Goal: Information Seeking & Learning: Learn about a topic

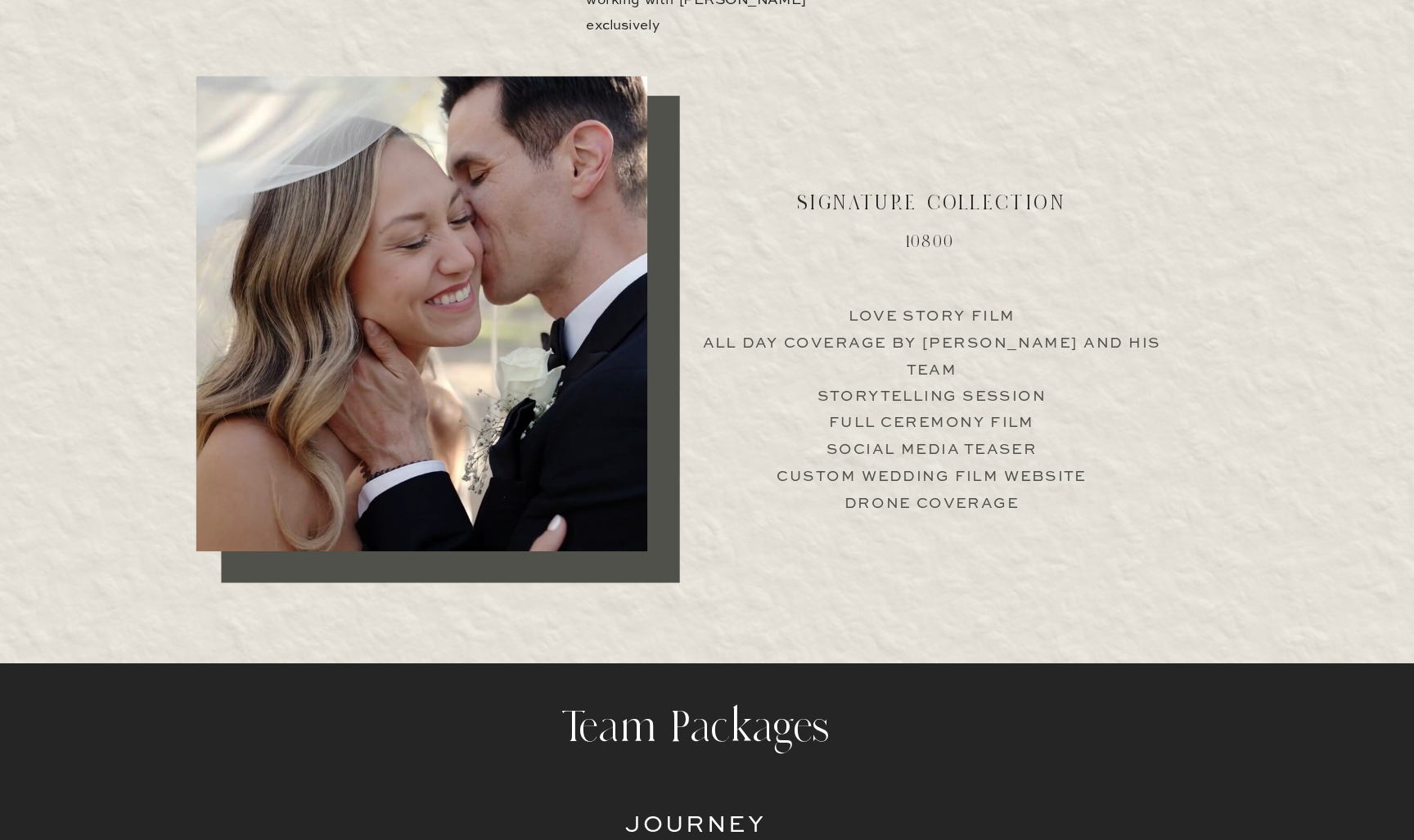
scroll to position [3157, 0]
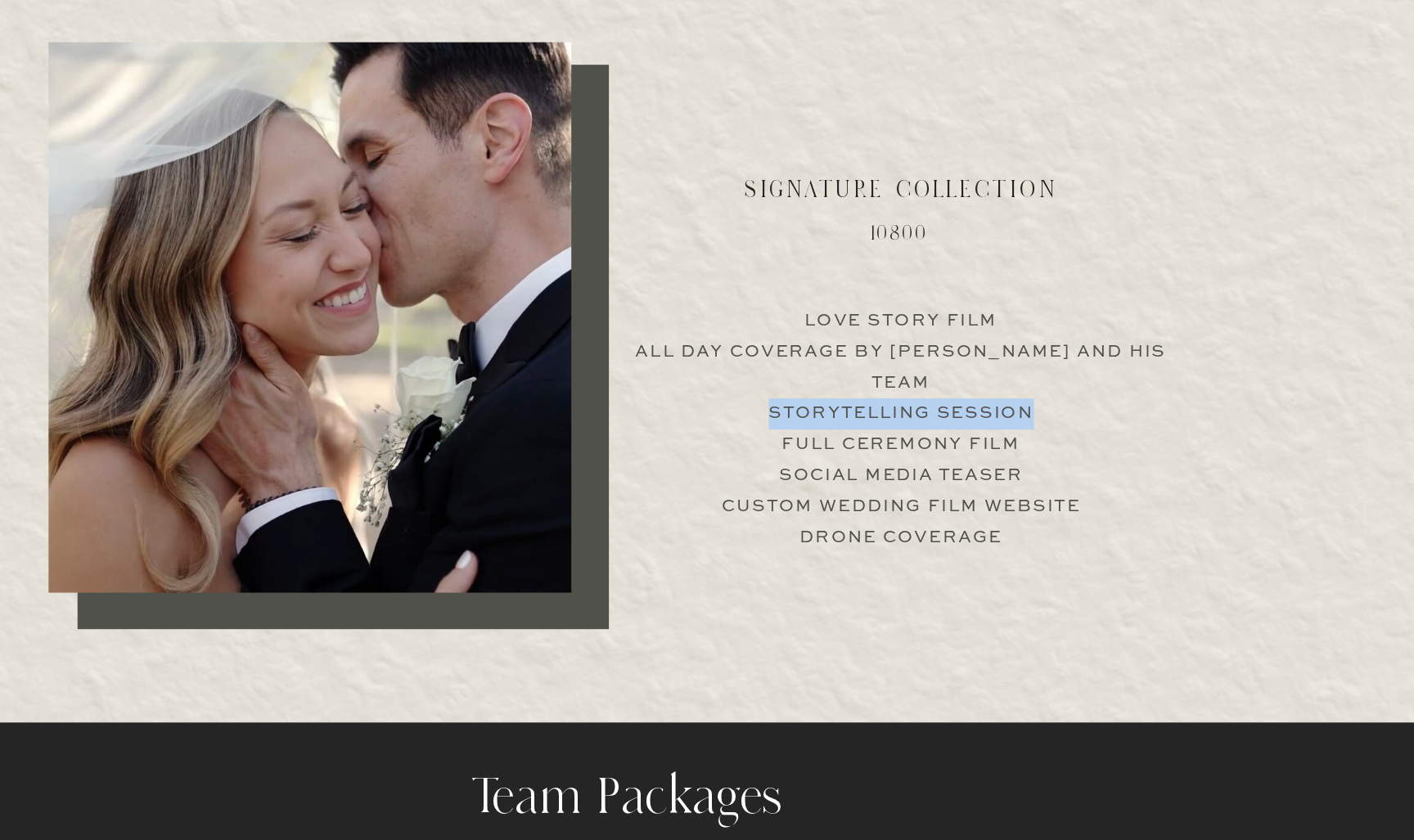
drag, startPoint x: 587, startPoint y: 288, endPoint x: 793, endPoint y: 294, distance: 206.1
click at [792, 427] on p "Love Story Film All Day Coverage by [PERSON_NAME] and his team Storytelling Ses…" at bounding box center [915, 505] width 406 height 157
click at [740, 427] on p "Love Story Film All Day Coverage by [PERSON_NAME] and his team Storytelling Ses…" at bounding box center [915, 505] width 406 height 157
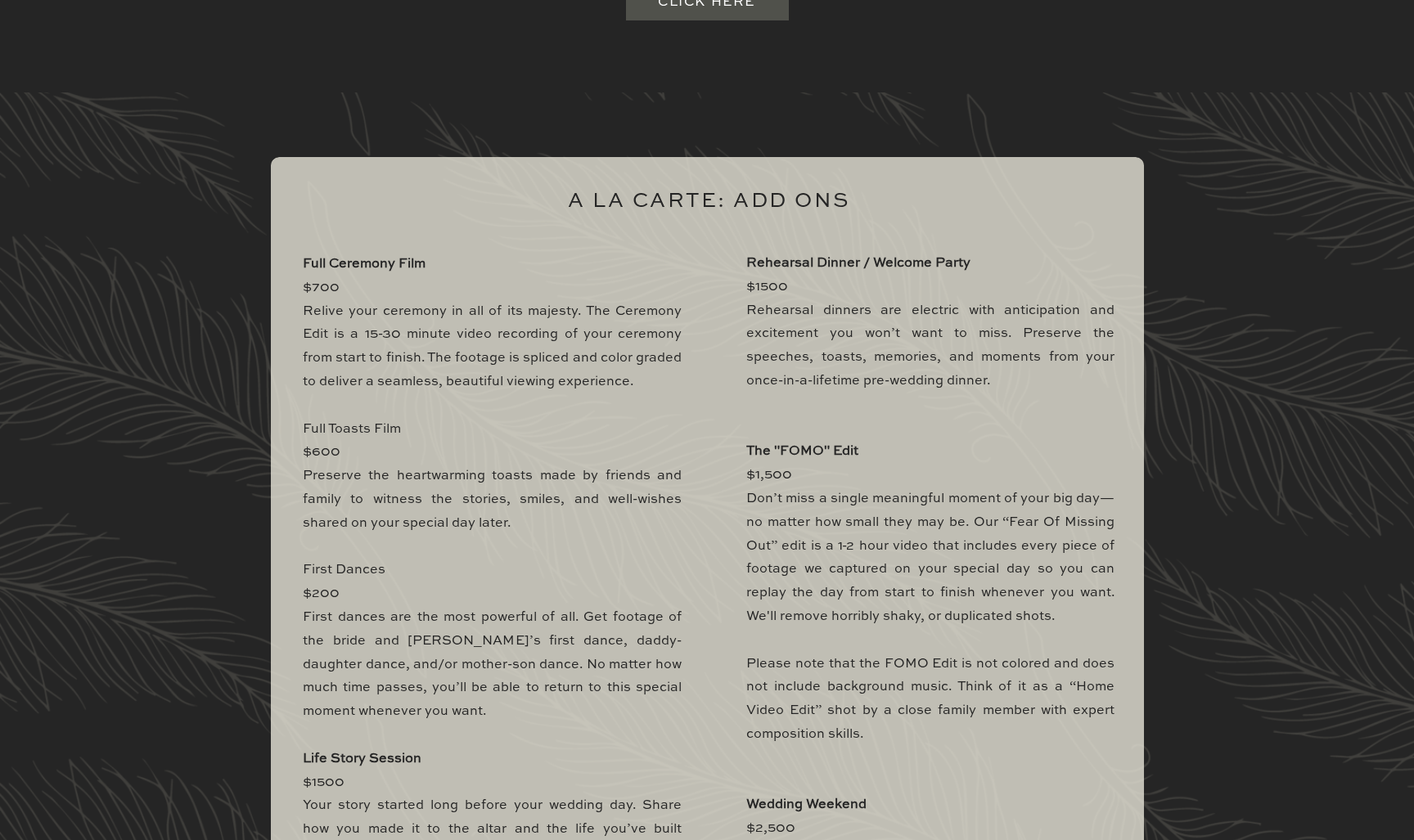
scroll to position [4618, 0]
drag, startPoint x: 824, startPoint y: 514, endPoint x: 847, endPoint y: 263, distance: 252.1
click at [847, 263] on b "Rehearsal Dinner / Welcome Party" at bounding box center [858, 262] width 224 height 13
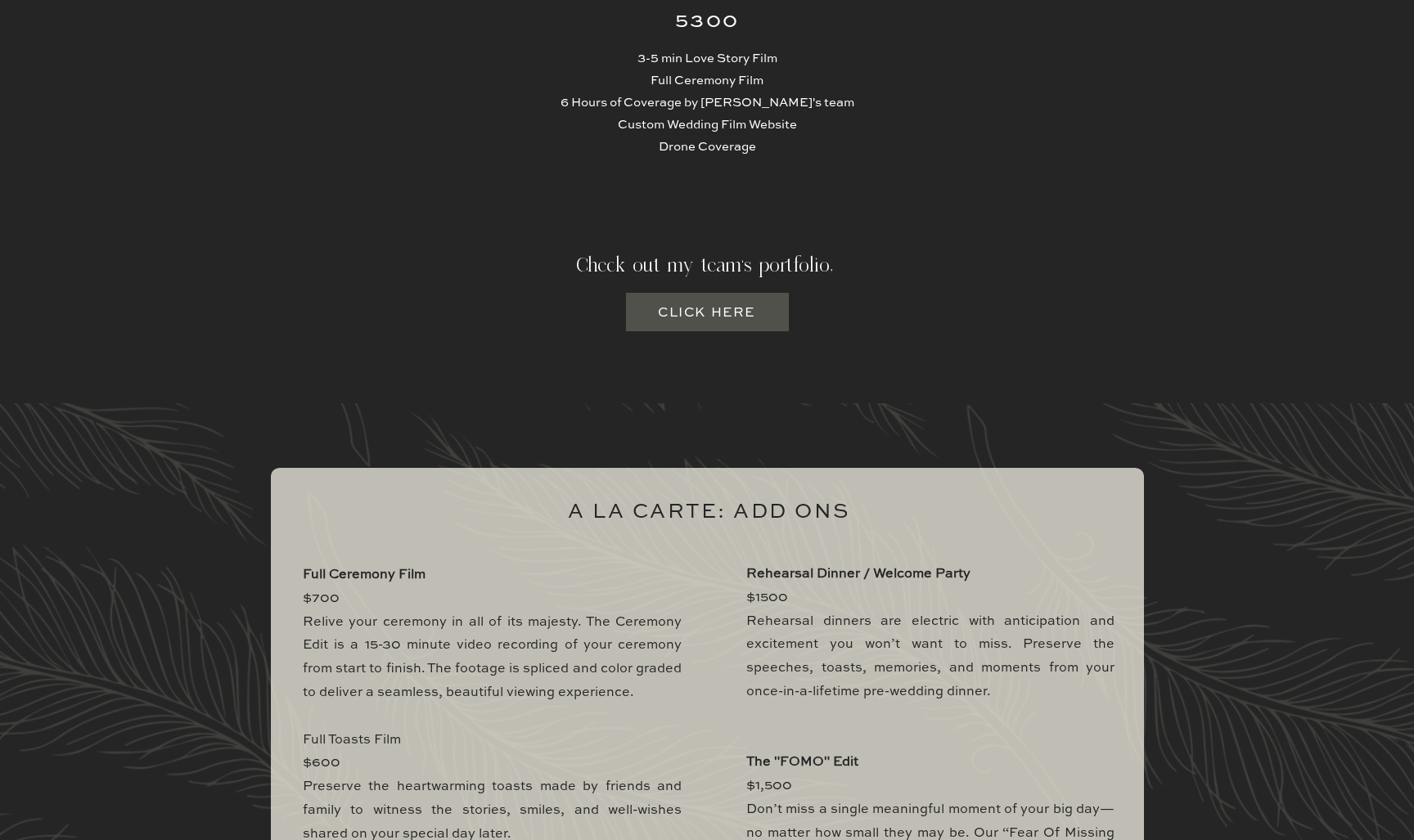
scroll to position [3830, 0]
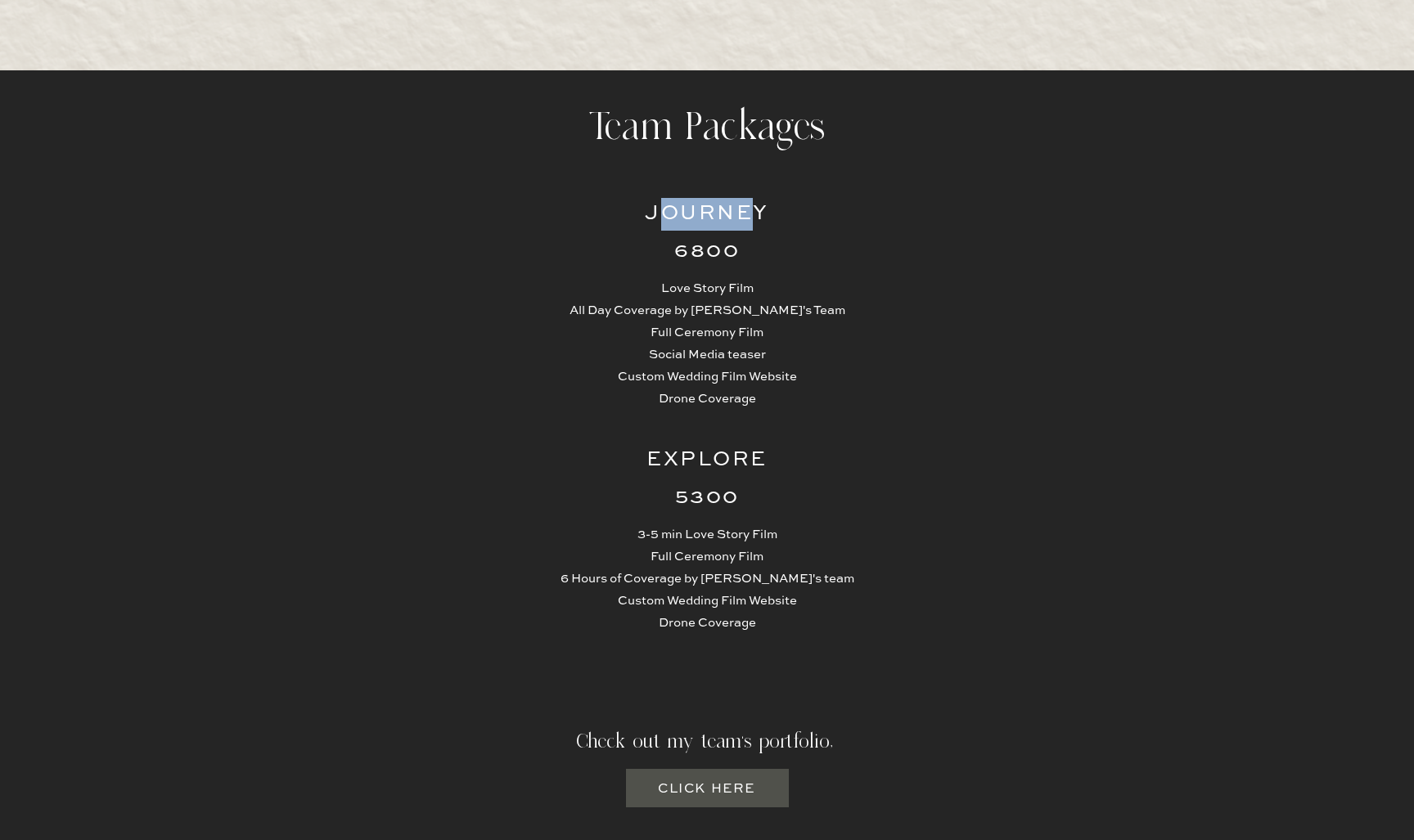
drag, startPoint x: 654, startPoint y: 204, endPoint x: 748, endPoint y: 218, distance: 95.0
click at [749, 218] on h2 "Journey" at bounding box center [707, 213] width 160 height 32
click at [748, 218] on h2 "Journey" at bounding box center [707, 213] width 160 height 32
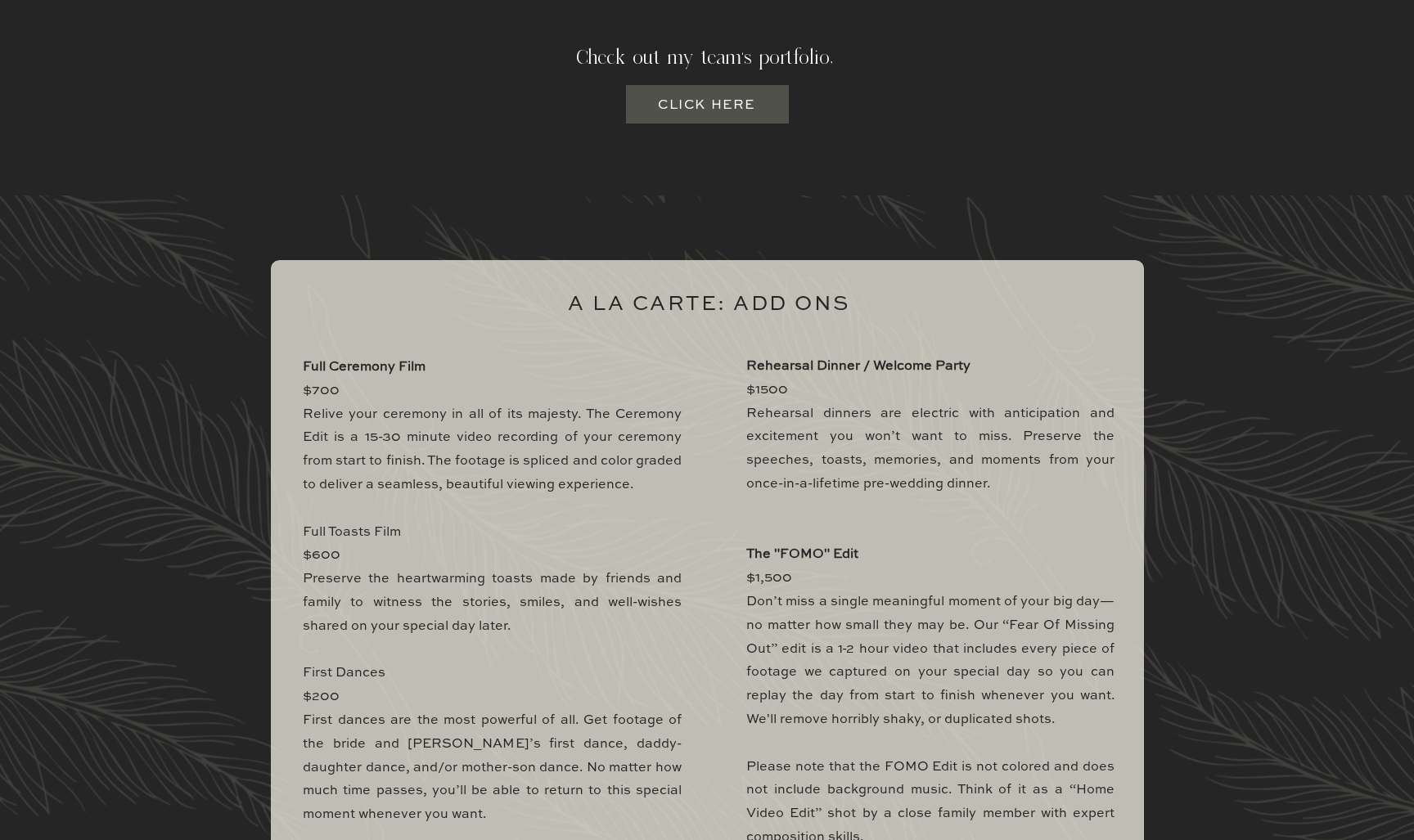
scroll to position [4528, 0]
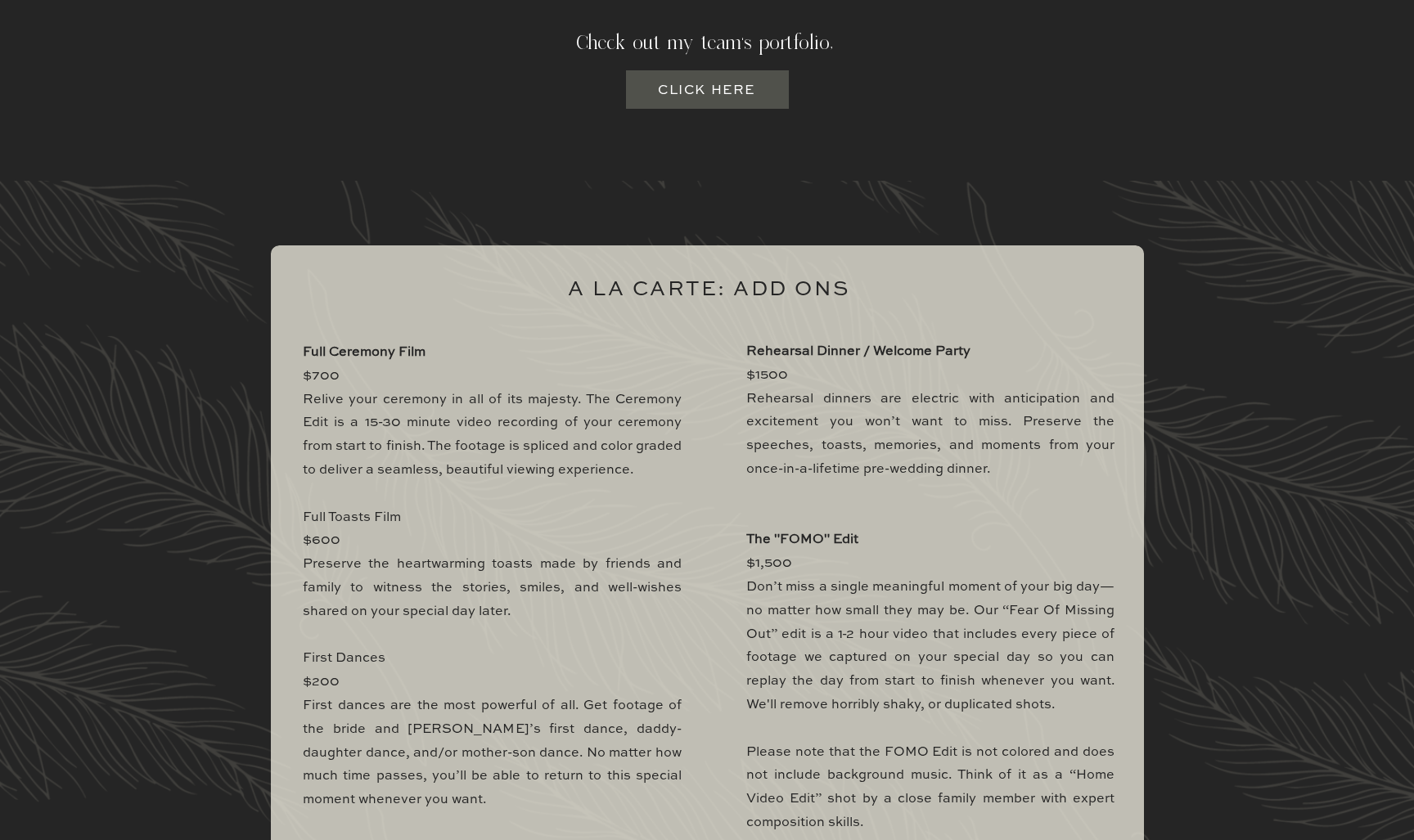
click at [306, 541] on p "Full Ceremony Film $700 Relive your ceremony in all of its majesty. The Ceremon…" at bounding box center [492, 737] width 379 height 792
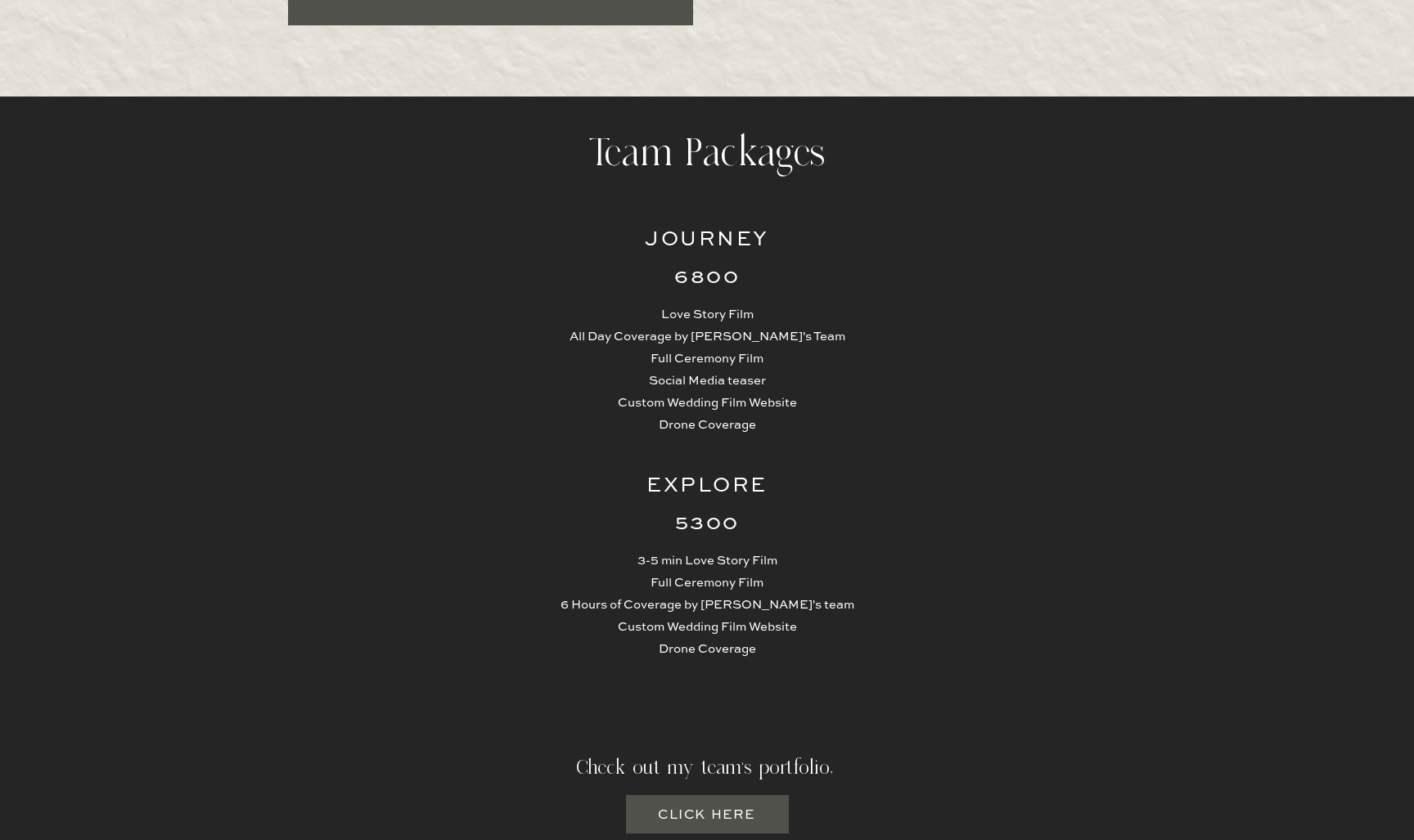
scroll to position [3806, 0]
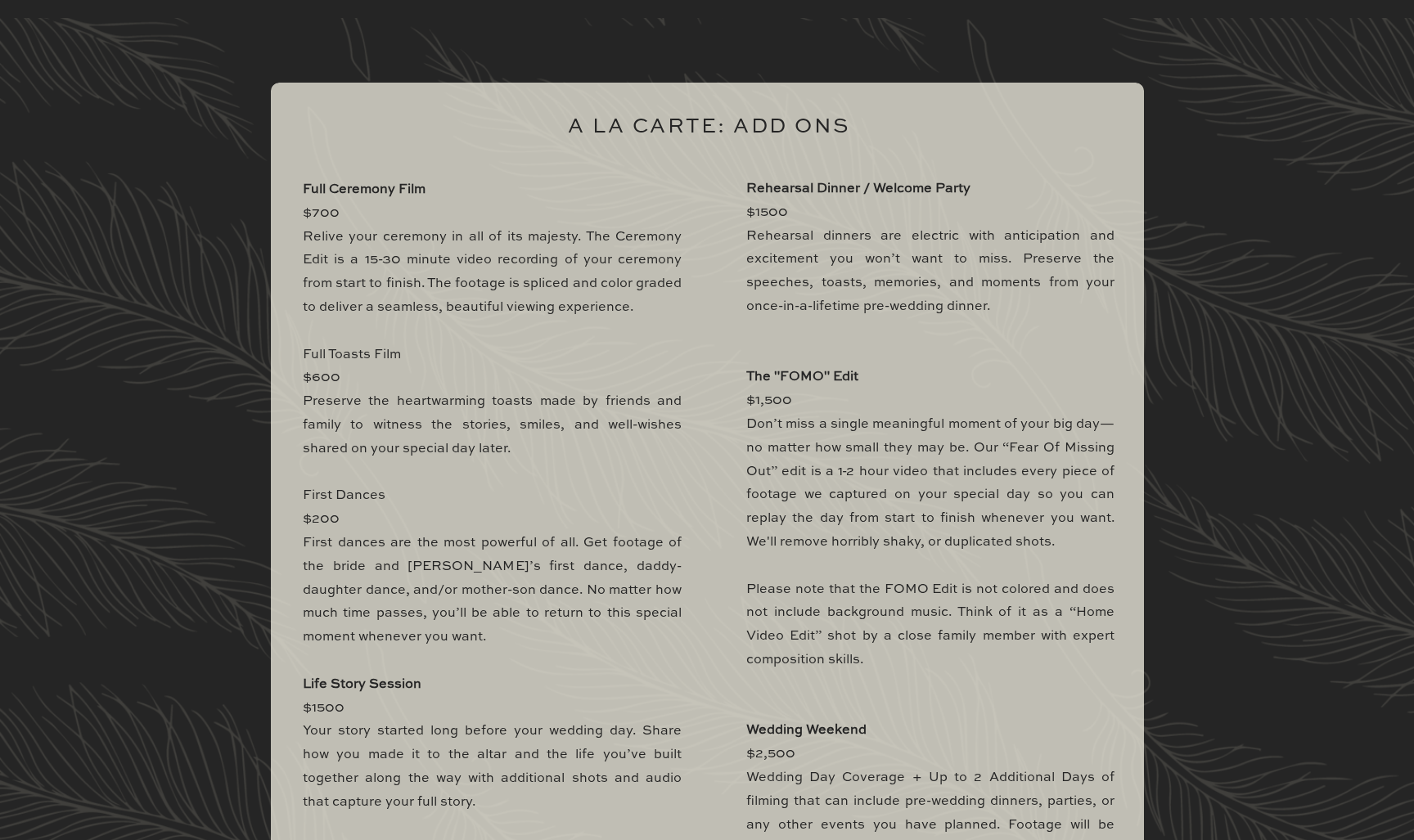
scroll to position [4692, 0]
drag, startPoint x: 310, startPoint y: 372, endPoint x: 337, endPoint y: 373, distance: 27.0
click at [338, 374] on p "Full Ceremony Film $700 Relive your ceremony in all of its majesty. The Ceremon…" at bounding box center [492, 574] width 379 height 792
click at [784, 395] on p "Rehearsal Dinner / Welcome Party $1500 Rehearsal dinners are electric with anti…" at bounding box center [930, 561] width 369 height 768
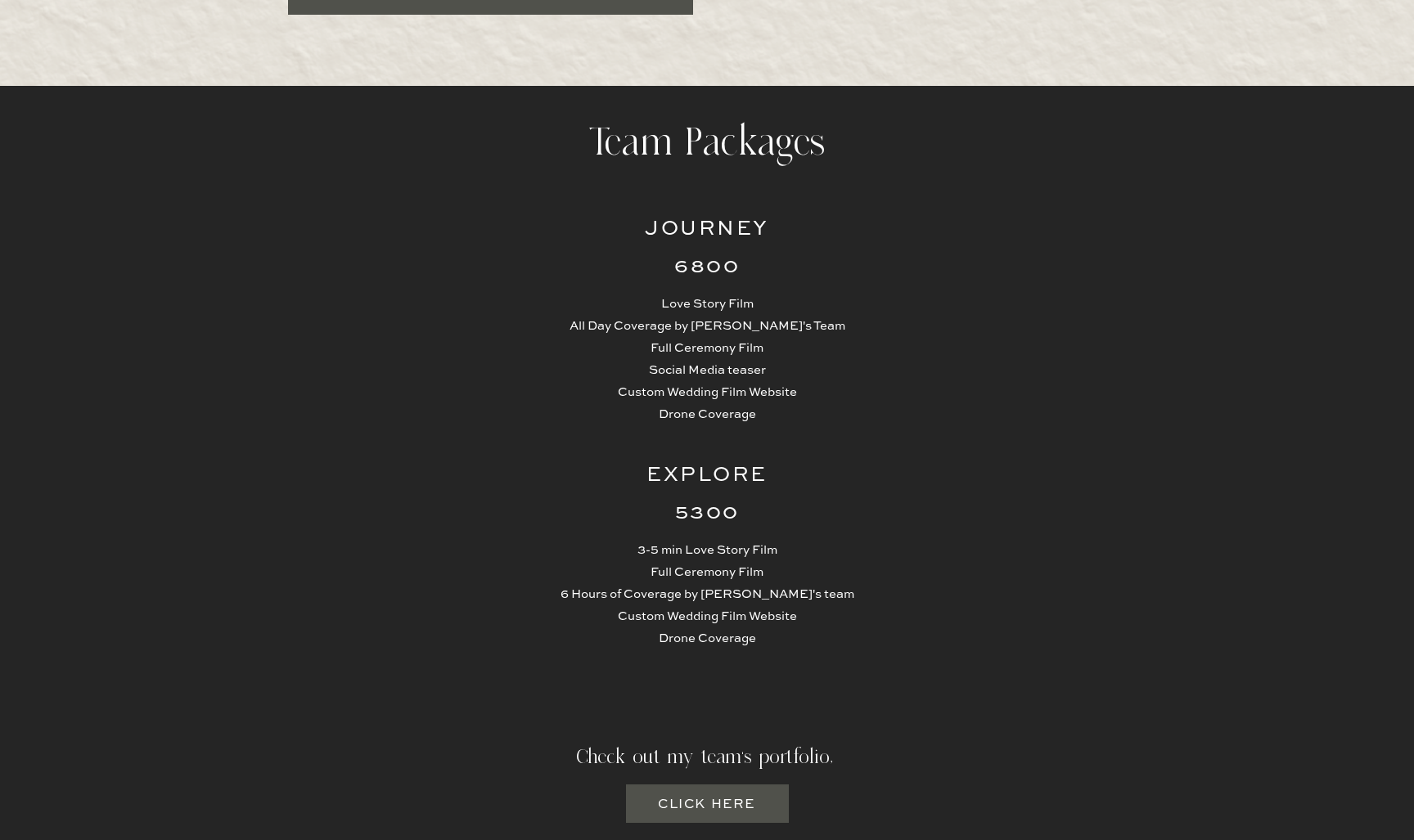
scroll to position [3826, 0]
